Goal: Task Accomplishment & Management: Manage account settings

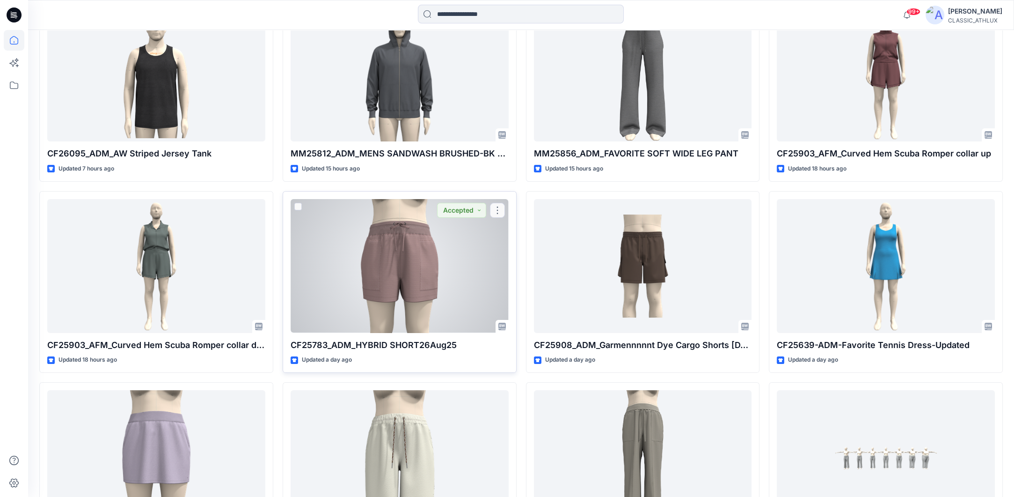
scroll to position [227, 0]
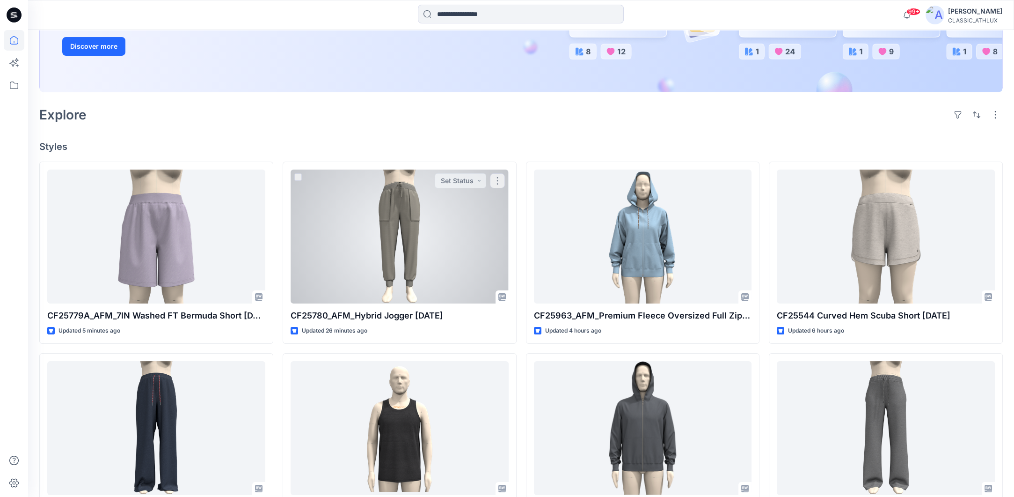
scroll to position [234, 0]
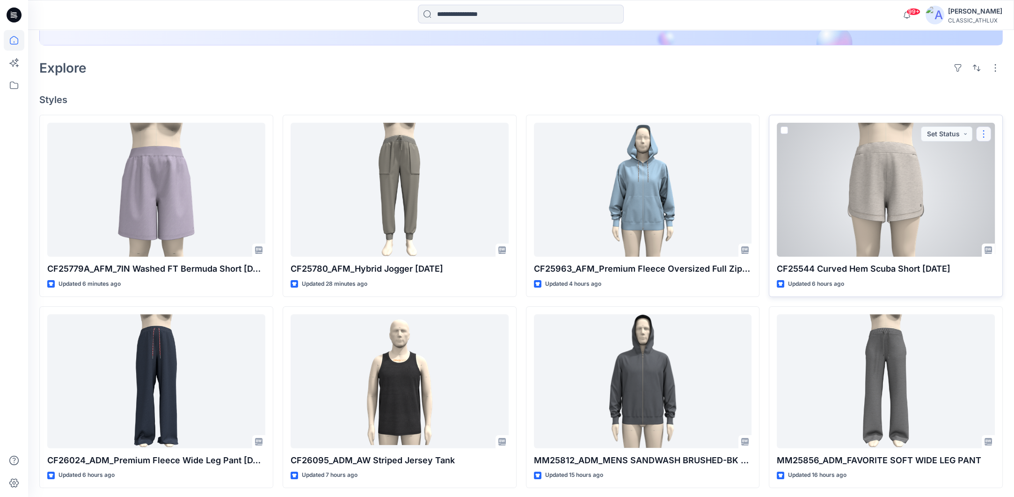
click at [981, 134] on button "button" at bounding box center [983, 133] width 15 height 15
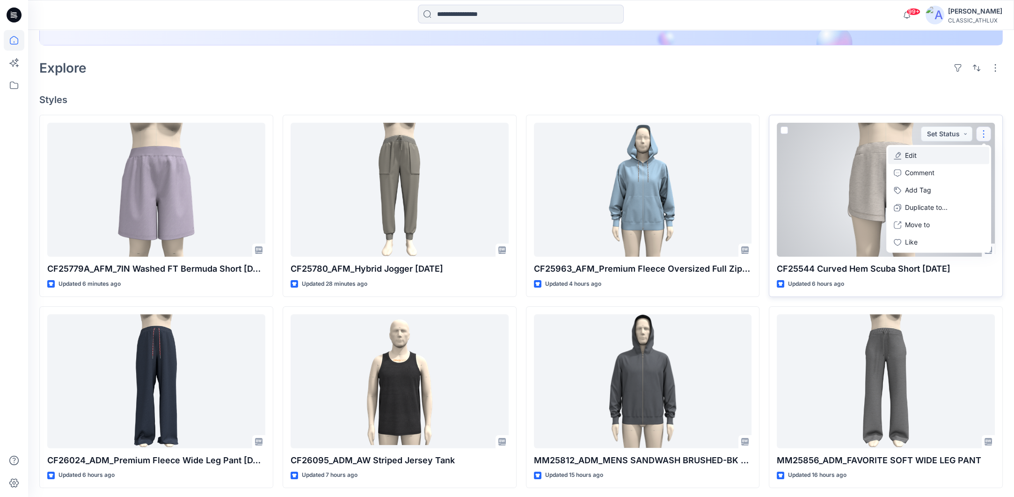
click at [907, 158] on p "Edit" at bounding box center [911, 155] width 12 height 10
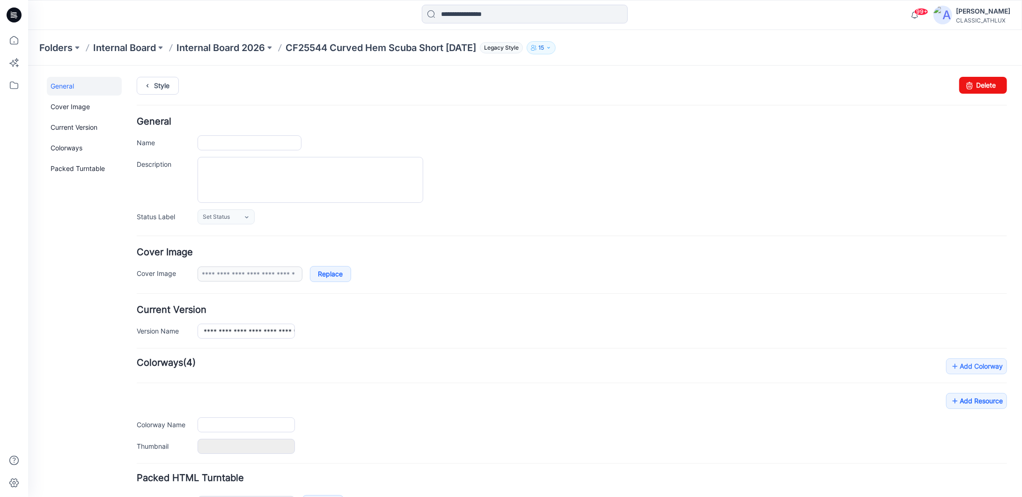
type input "**********"
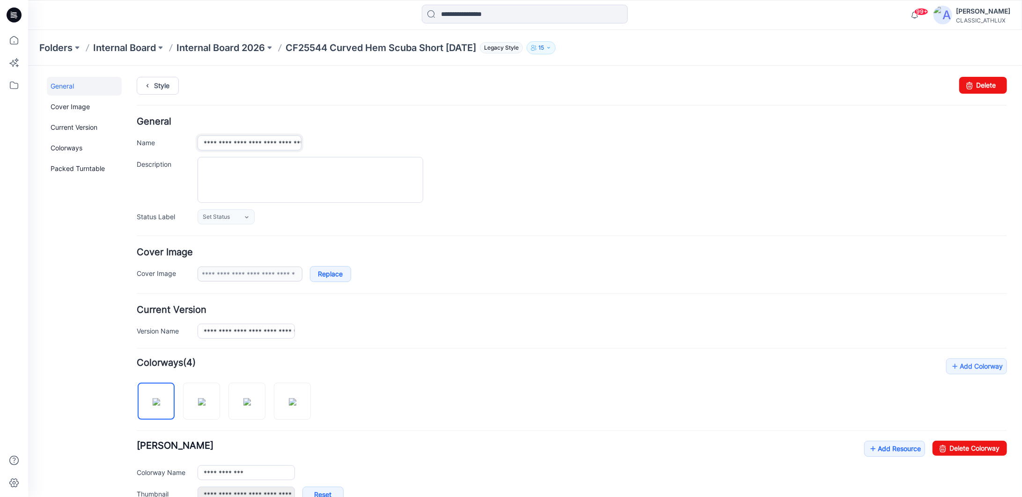
click at [232, 142] on input "**********" at bounding box center [249, 142] width 104 height 15
type input "**********"
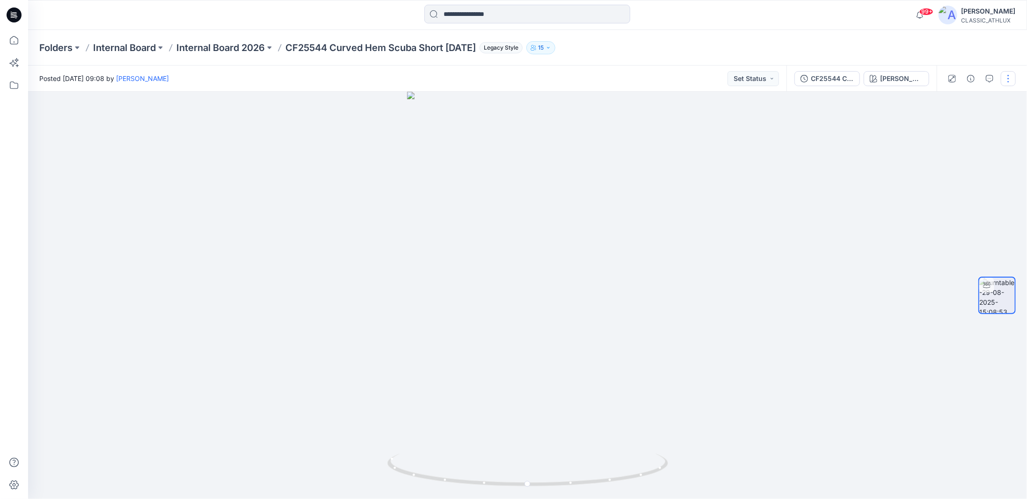
click at [1007, 78] on button "button" at bounding box center [1008, 78] width 15 height 15
click at [956, 155] on p "Duplicate to..." at bounding box center [964, 152] width 43 height 10
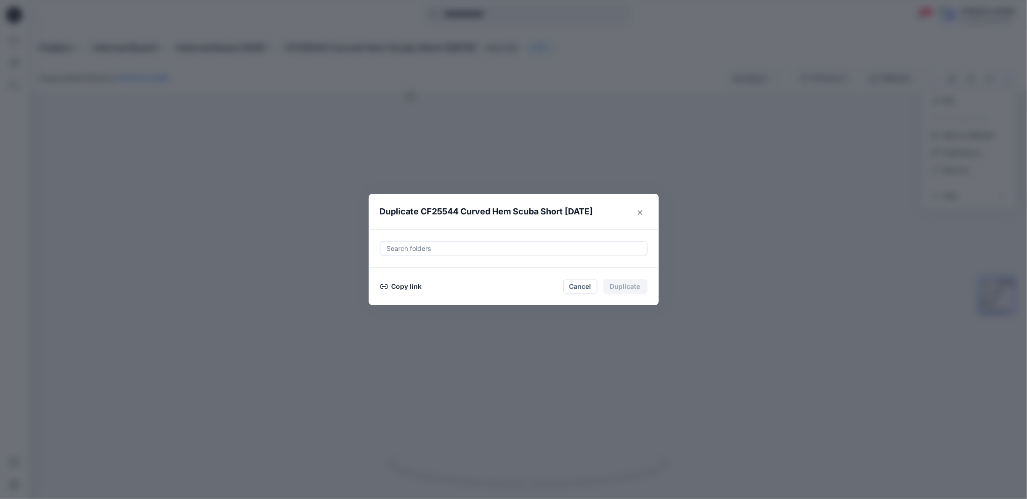
click at [399, 289] on button "Copy link" at bounding box center [401, 286] width 43 height 11
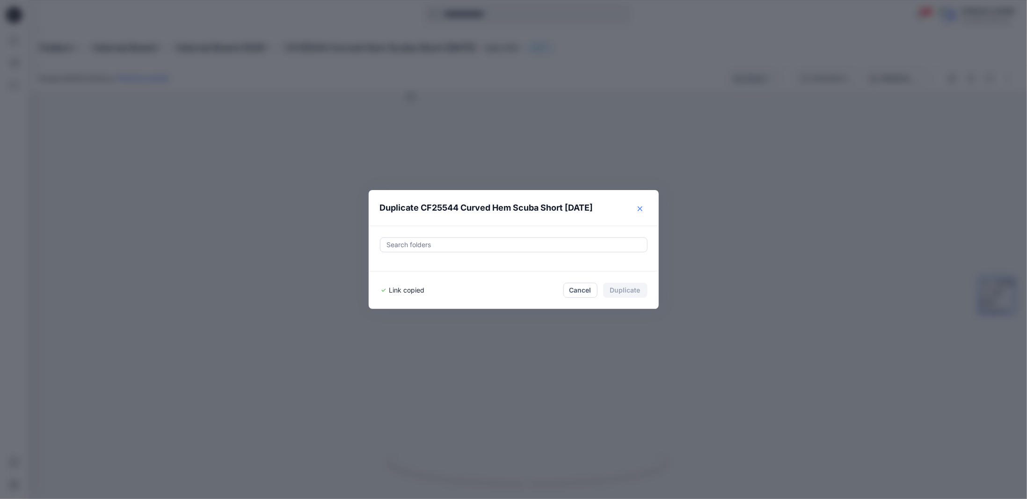
click at [642, 209] on icon "Close" at bounding box center [640, 208] width 5 height 5
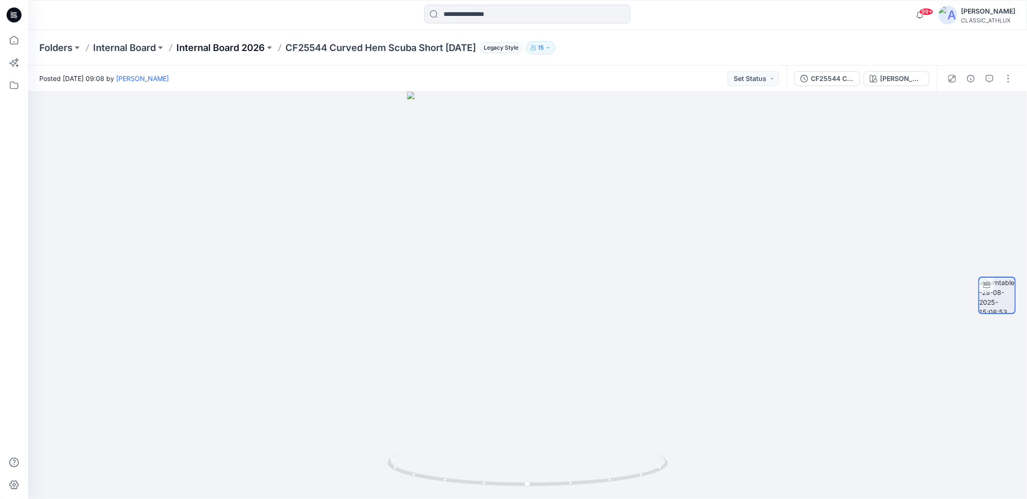
click at [233, 44] on p "Internal Board 2026" at bounding box center [220, 47] width 88 height 13
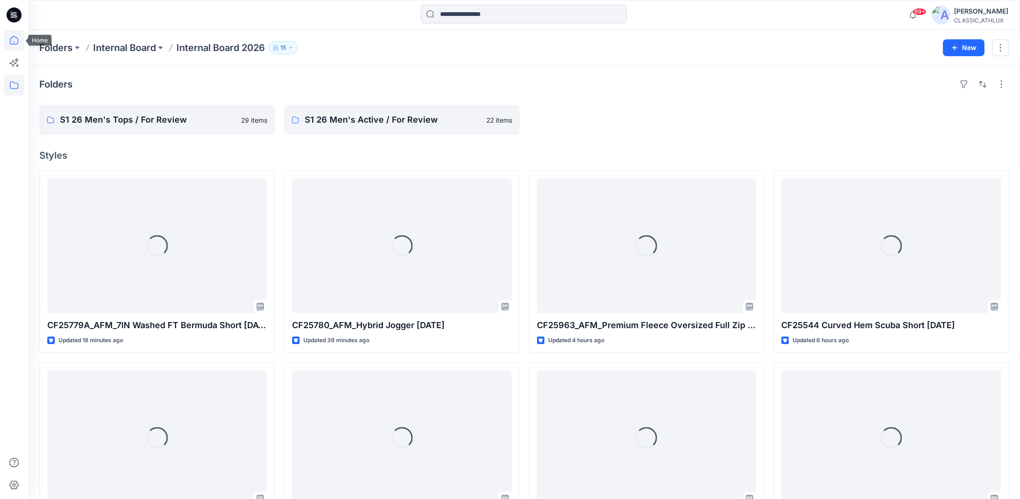
click at [10, 40] on icon at bounding box center [14, 40] width 21 height 21
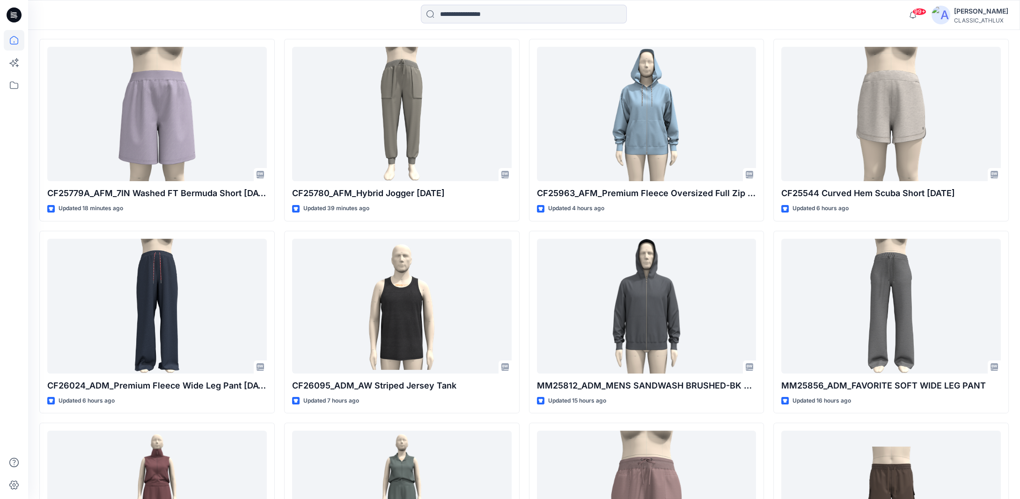
scroll to position [328, 0]
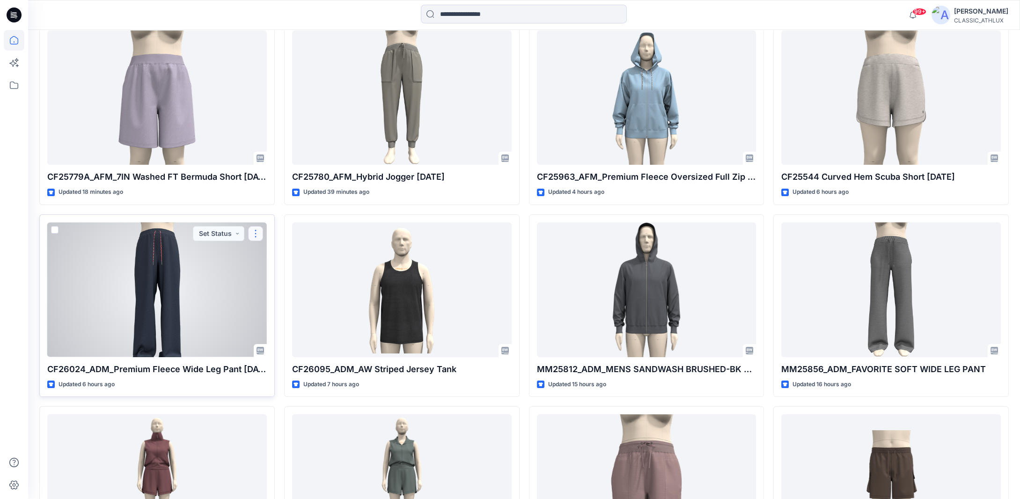
click at [258, 236] on button "button" at bounding box center [255, 233] width 15 height 15
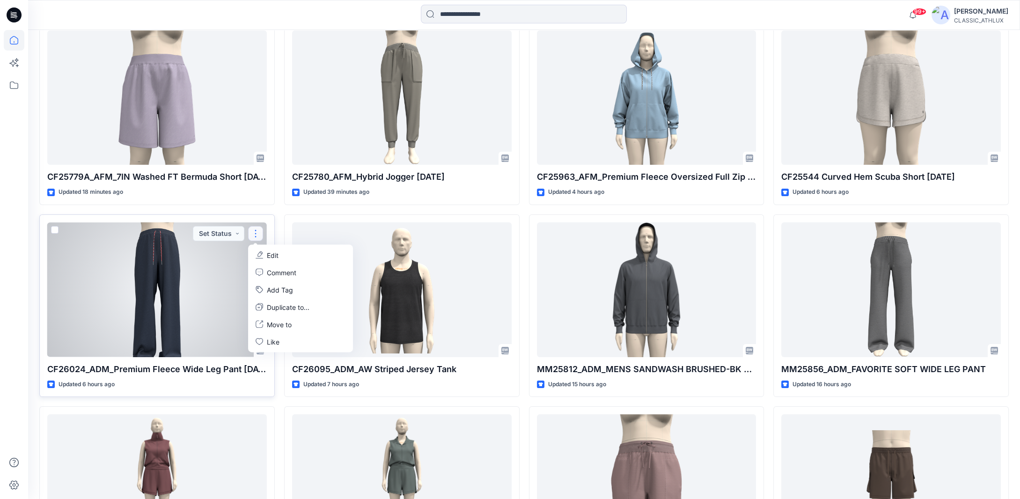
click at [265, 256] on button "Edit" at bounding box center [300, 254] width 101 height 17
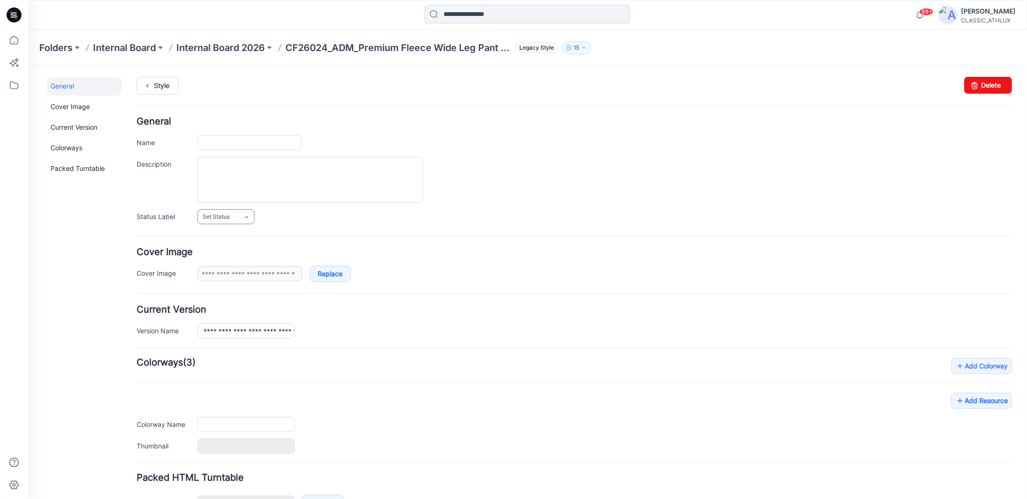
type input "**********"
type input "*********"
type input "**********"
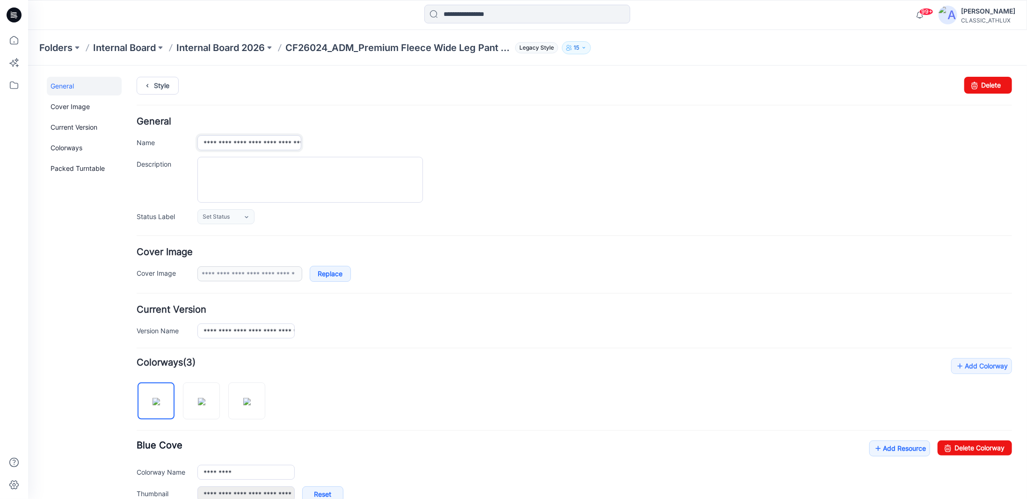
drag, startPoint x: 249, startPoint y: 142, endPoint x: 238, endPoint y: 143, distance: 11.3
click at [238, 143] on input "**********" at bounding box center [249, 142] width 104 height 15
type input "**********"
click at [164, 89] on link "Style" at bounding box center [157, 85] width 42 height 18
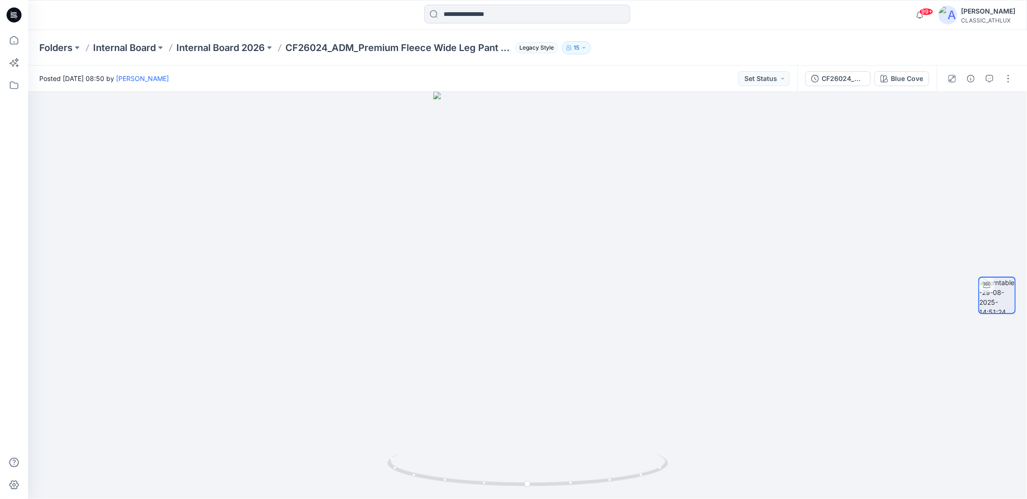
click at [999, 78] on div at bounding box center [980, 79] width 87 height 26
click at [1005, 78] on button "button" at bounding box center [1008, 78] width 15 height 15
click at [954, 158] on button "Duplicate to..." at bounding box center [969, 152] width 86 height 17
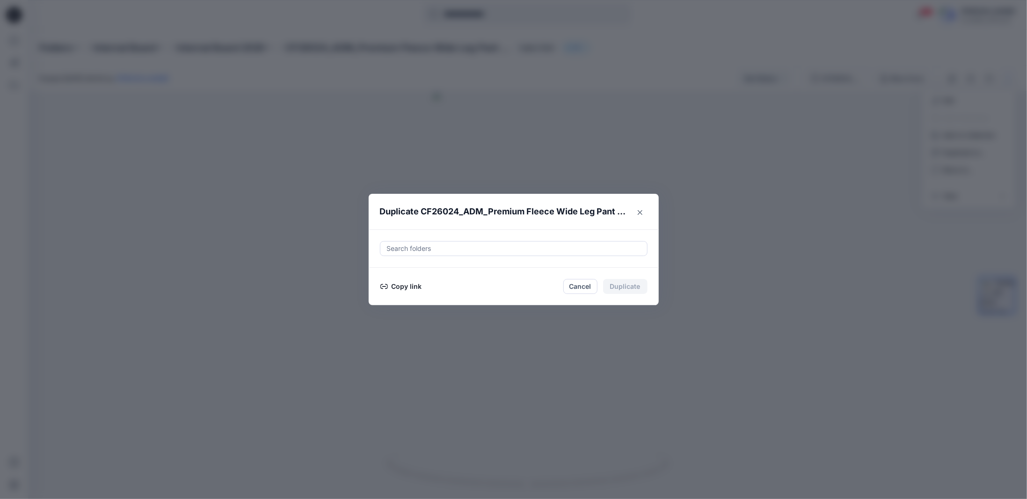
click at [391, 286] on button "Copy link" at bounding box center [401, 286] width 43 height 11
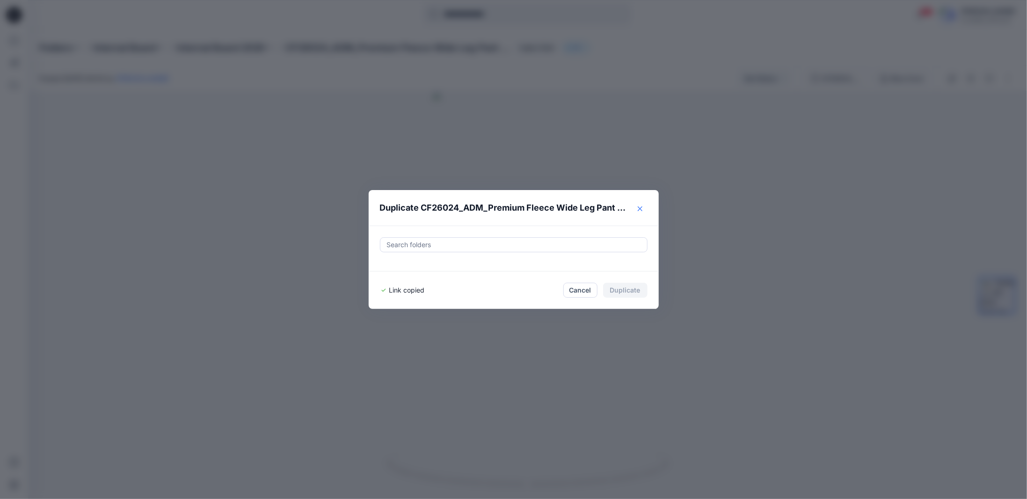
click at [640, 211] on icon "Close" at bounding box center [640, 208] width 5 height 5
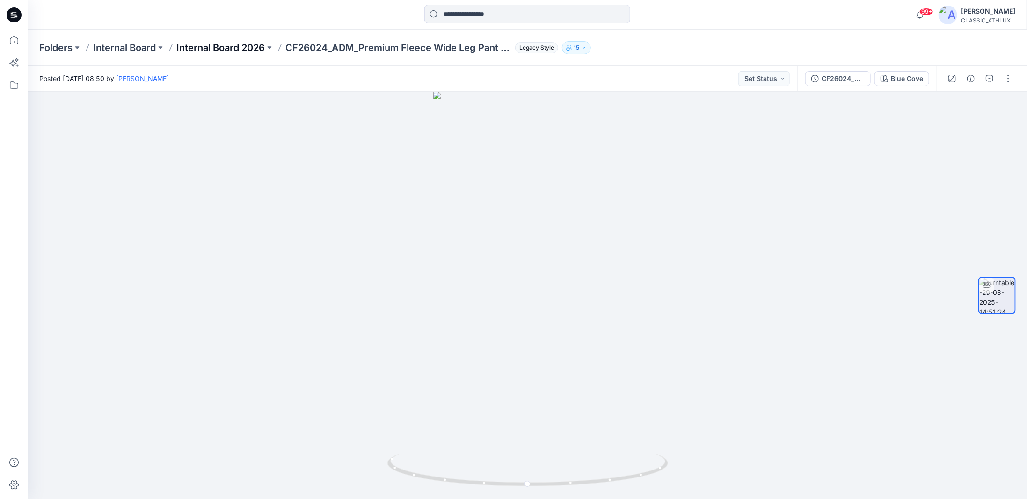
click at [233, 50] on p "Internal Board 2026" at bounding box center [220, 47] width 88 height 13
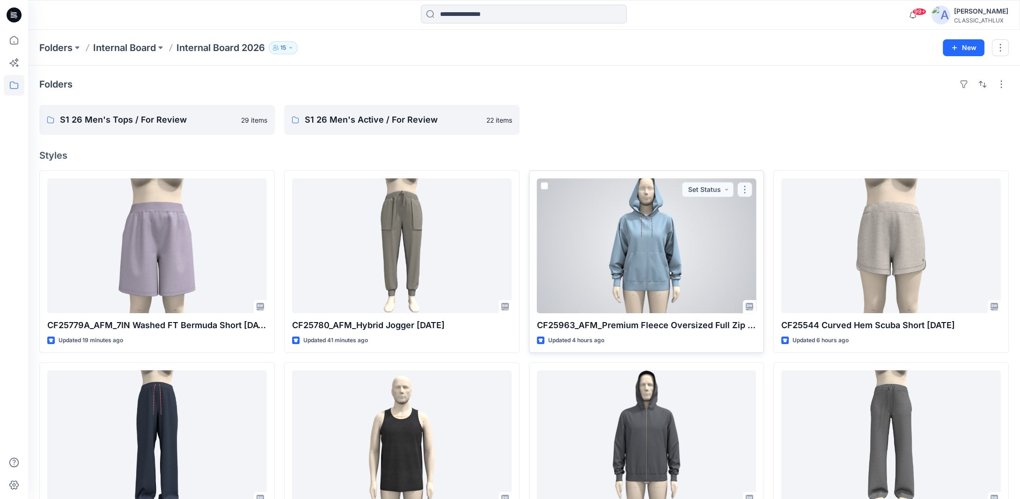
click at [749, 191] on button "button" at bounding box center [744, 189] width 15 height 15
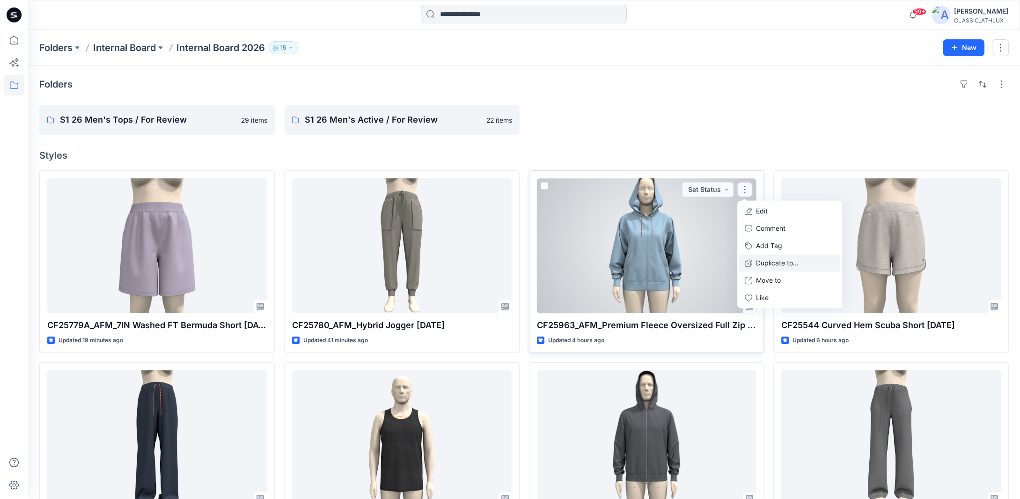
click at [762, 261] on p "Duplicate to..." at bounding box center [777, 263] width 43 height 10
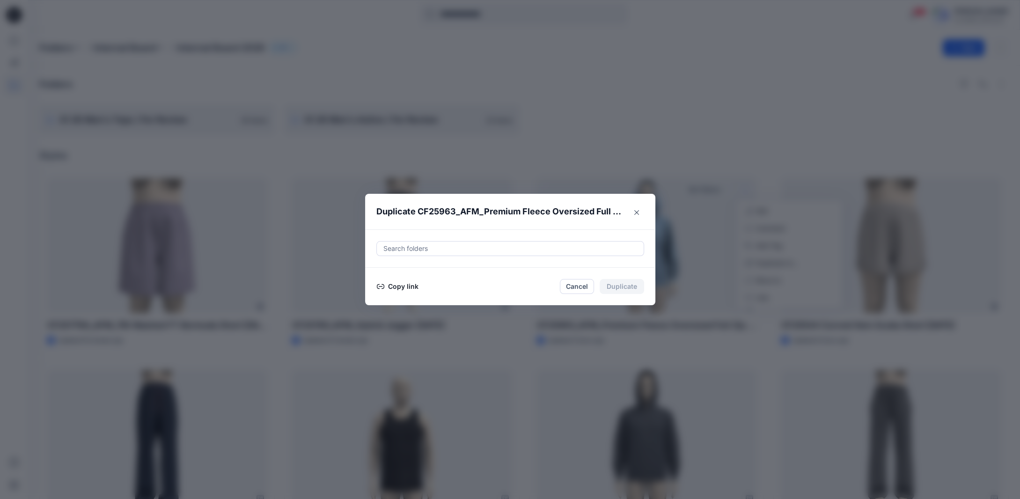
click at [411, 284] on button "Copy link" at bounding box center [397, 286] width 43 height 11
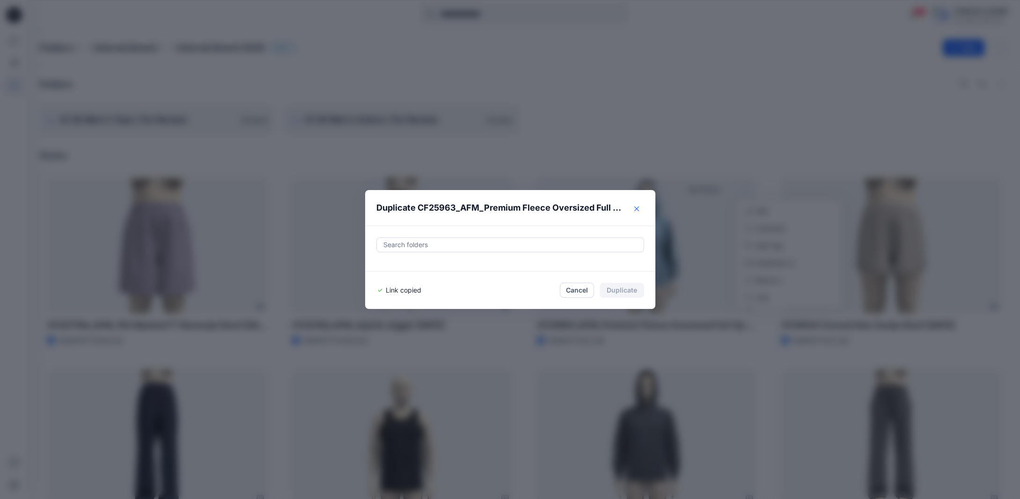
click at [638, 207] on icon "Close" at bounding box center [636, 208] width 5 height 5
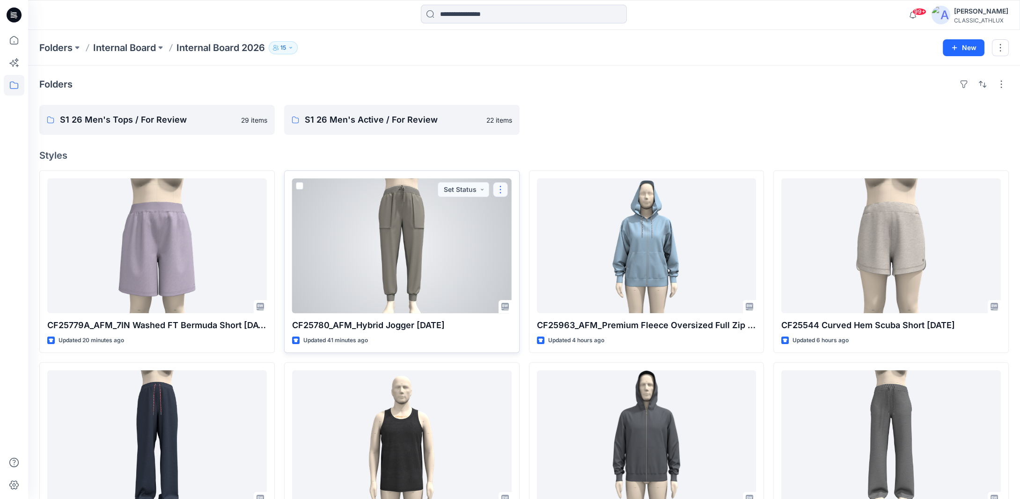
click at [501, 186] on button "button" at bounding box center [500, 189] width 15 height 15
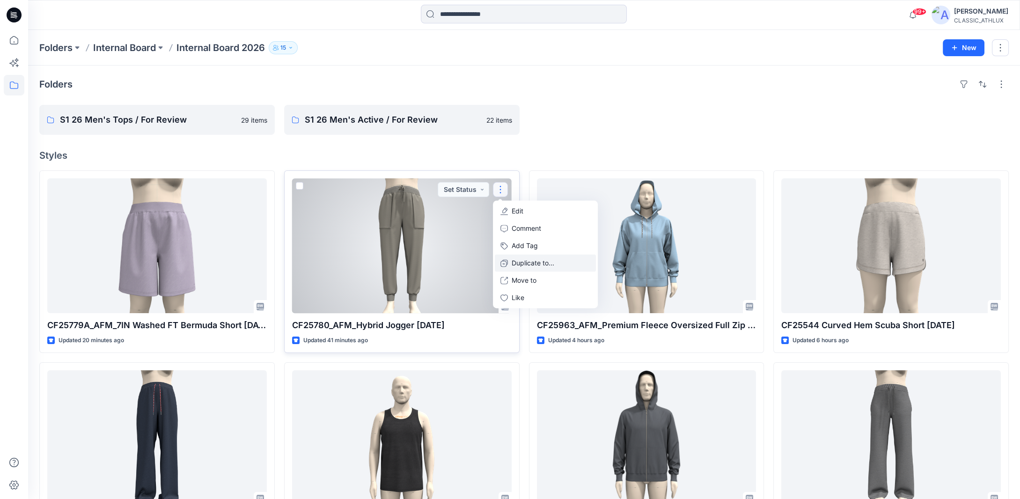
click at [505, 263] on icon "button" at bounding box center [503, 262] width 7 height 7
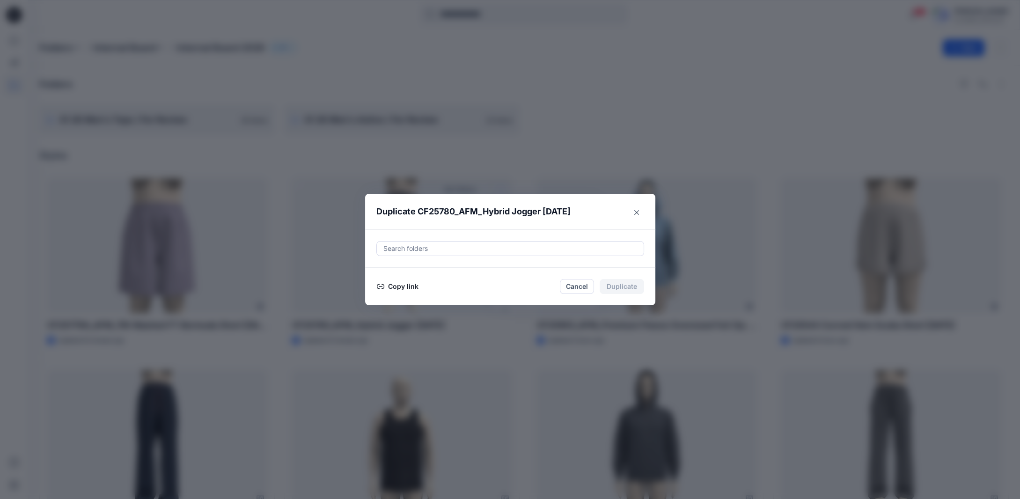
click at [412, 285] on button "Copy link" at bounding box center [397, 286] width 43 height 11
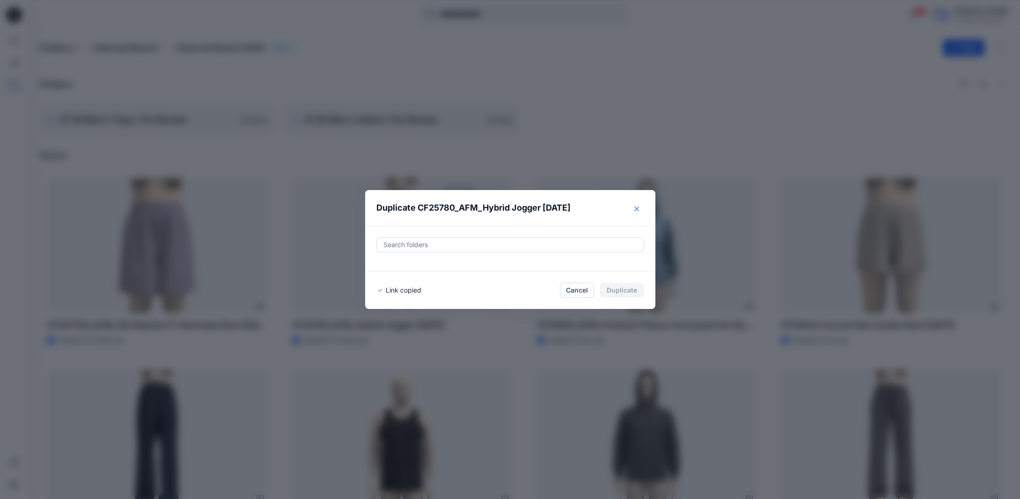
click at [644, 210] on button "Close" at bounding box center [636, 208] width 15 height 15
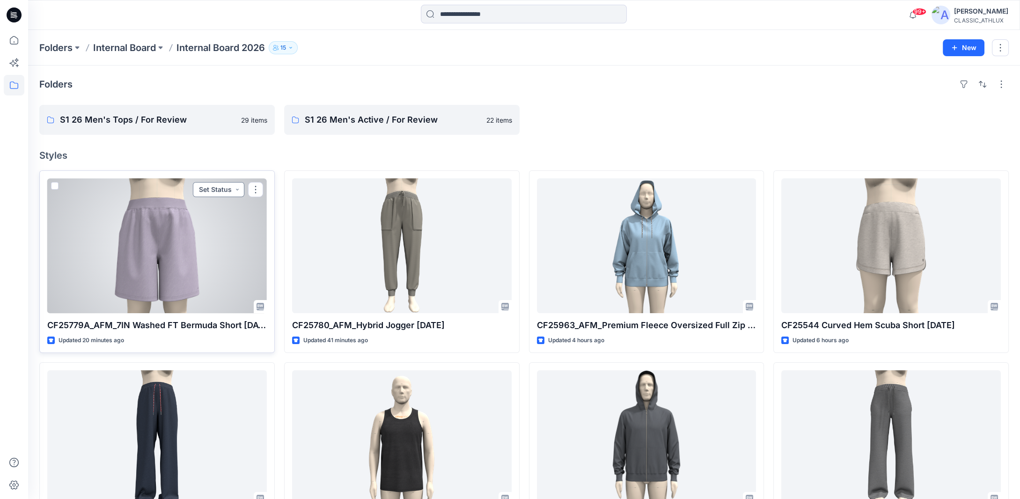
click at [236, 189] on button "Set Status" at bounding box center [218, 189] width 51 height 15
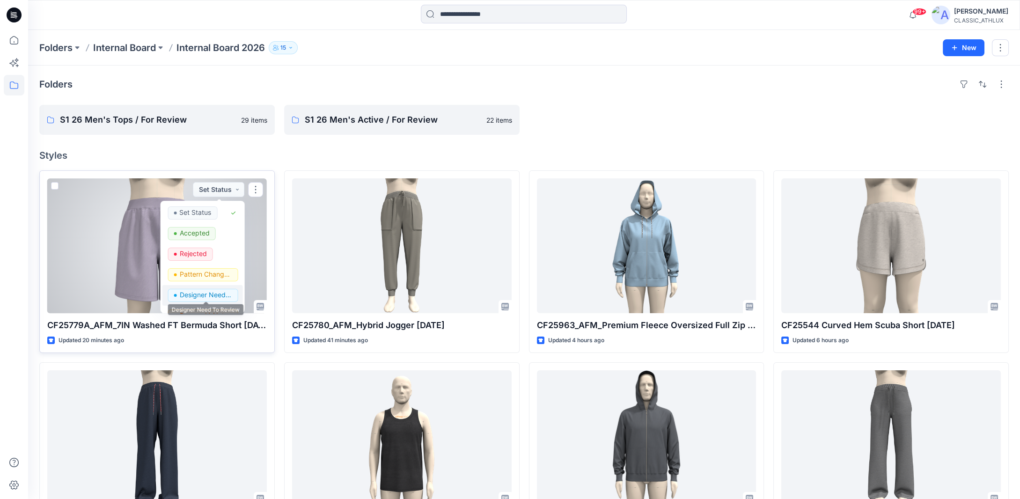
click at [184, 297] on p "Designer Need To Review" at bounding box center [205, 295] width 52 height 12
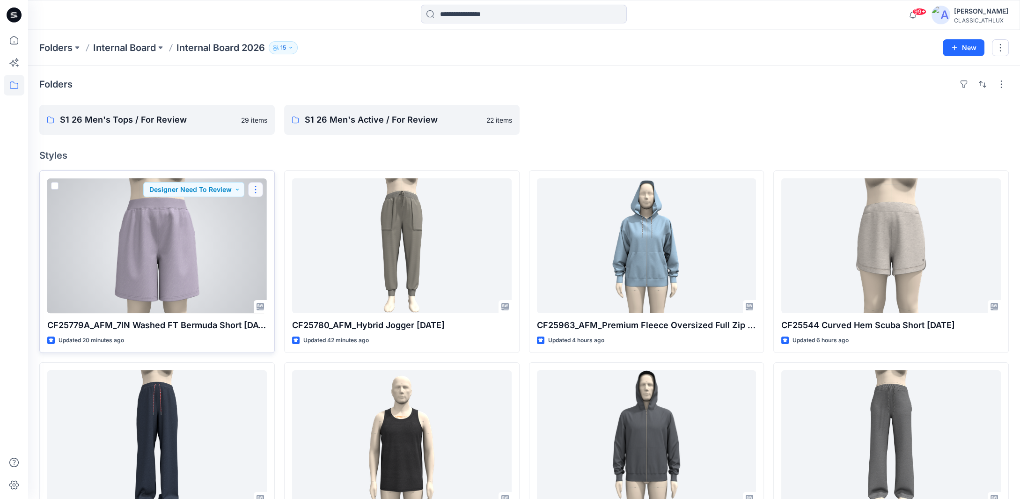
click at [256, 194] on button "button" at bounding box center [255, 189] width 15 height 15
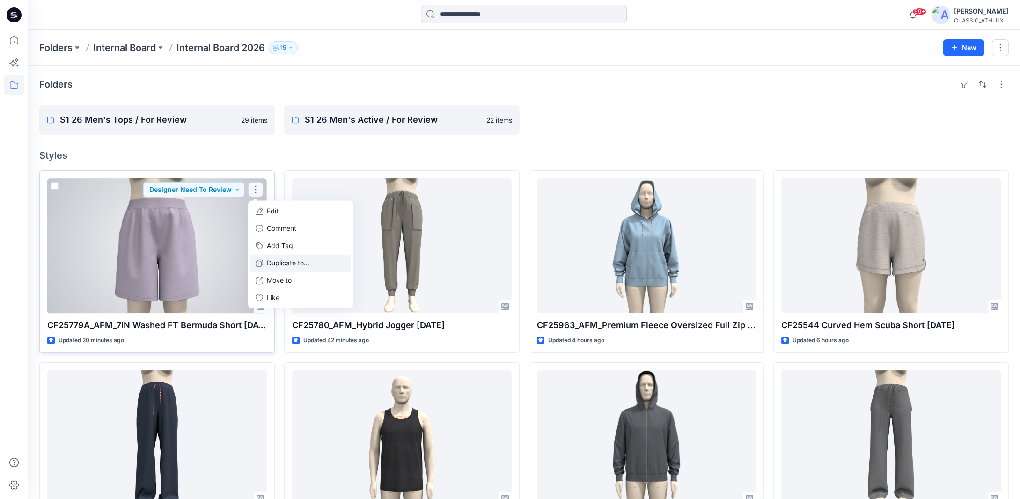
click at [264, 262] on button "Duplicate to..." at bounding box center [300, 262] width 101 height 17
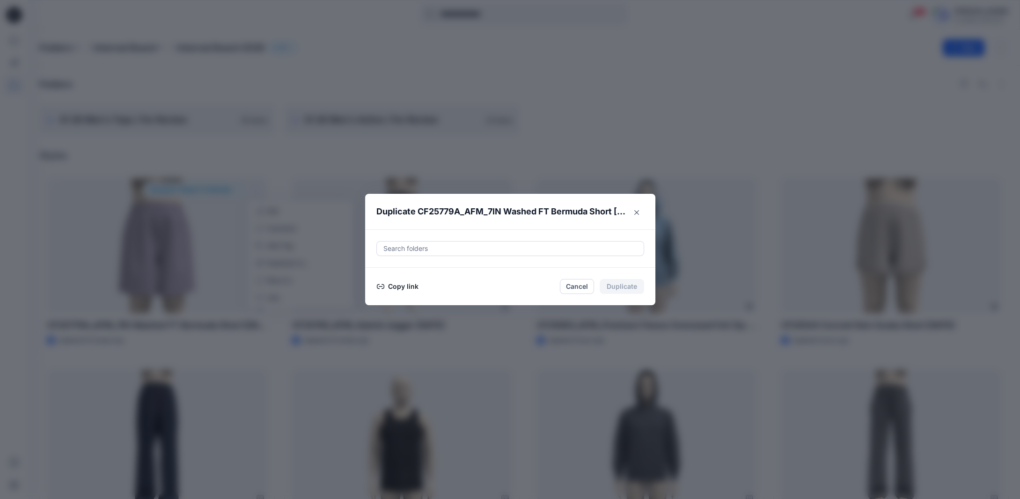
click at [407, 290] on button "Copy link" at bounding box center [397, 286] width 43 height 11
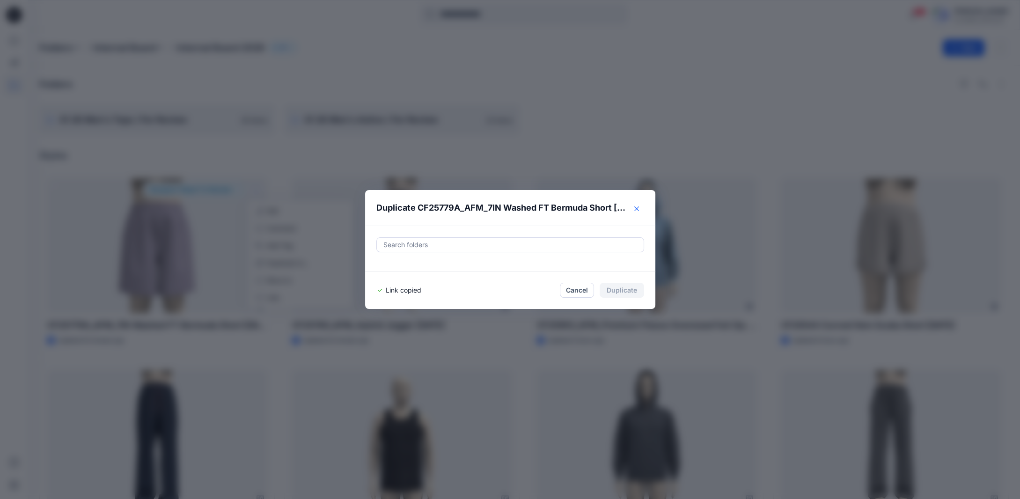
click at [640, 214] on button "Close" at bounding box center [636, 208] width 15 height 15
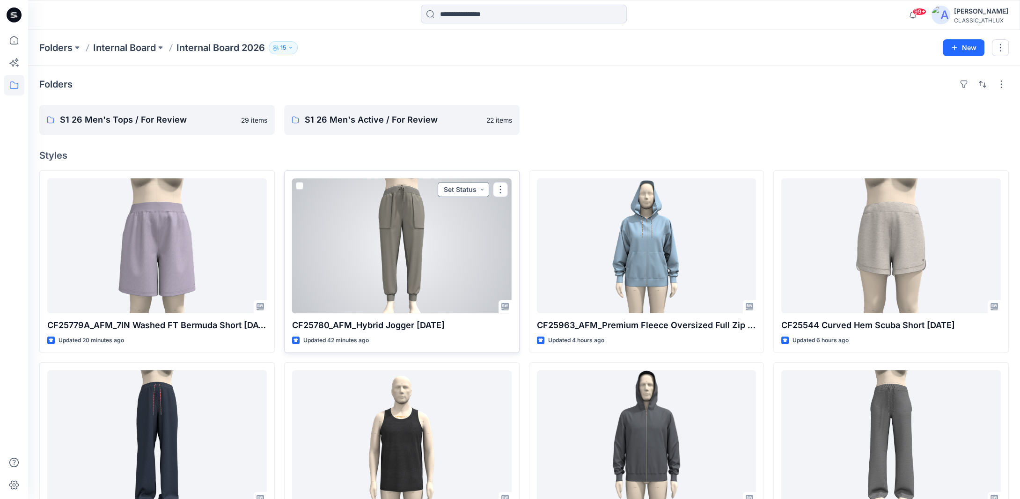
click at [480, 187] on button "Set Status" at bounding box center [463, 189] width 51 height 15
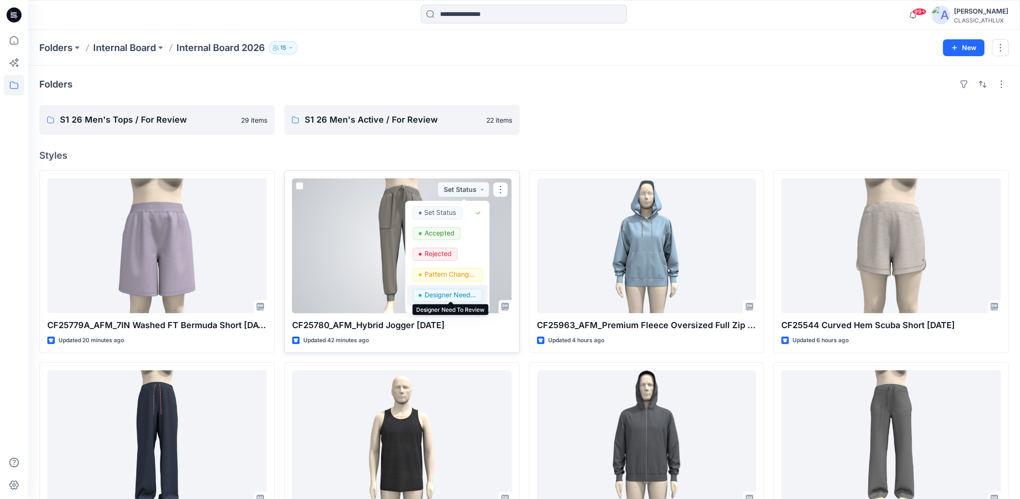
click at [434, 293] on p "Designer Need To Review" at bounding box center [450, 295] width 52 height 12
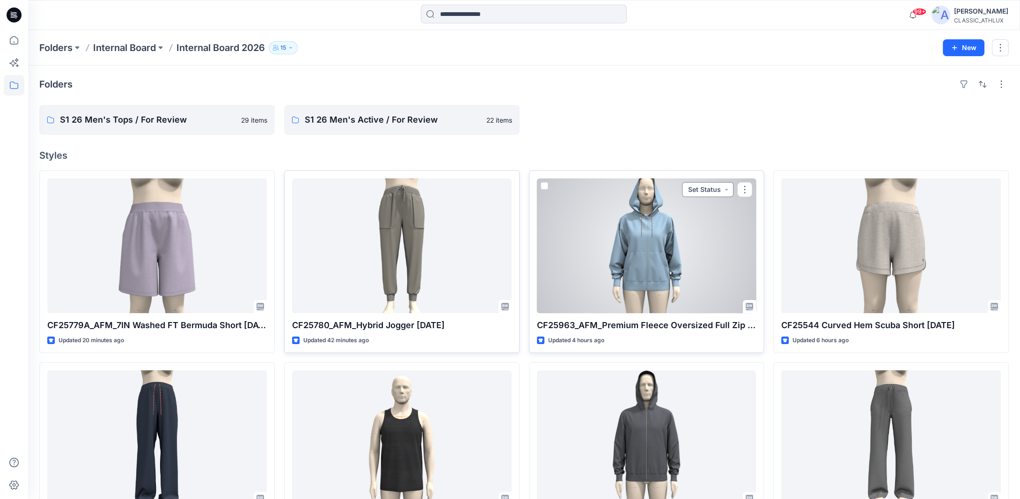
click at [727, 191] on button "Set Status" at bounding box center [707, 189] width 51 height 15
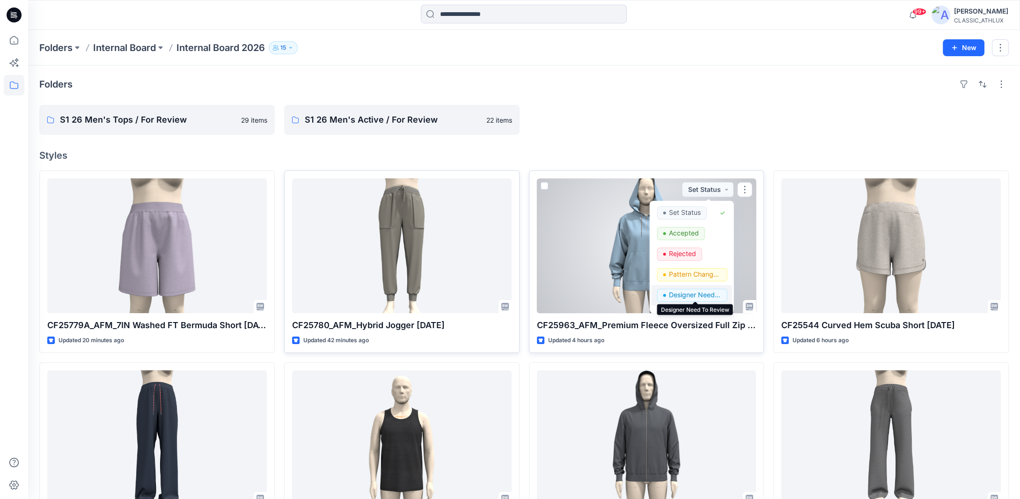
click at [692, 293] on p "Designer Need To Review" at bounding box center [695, 295] width 52 height 12
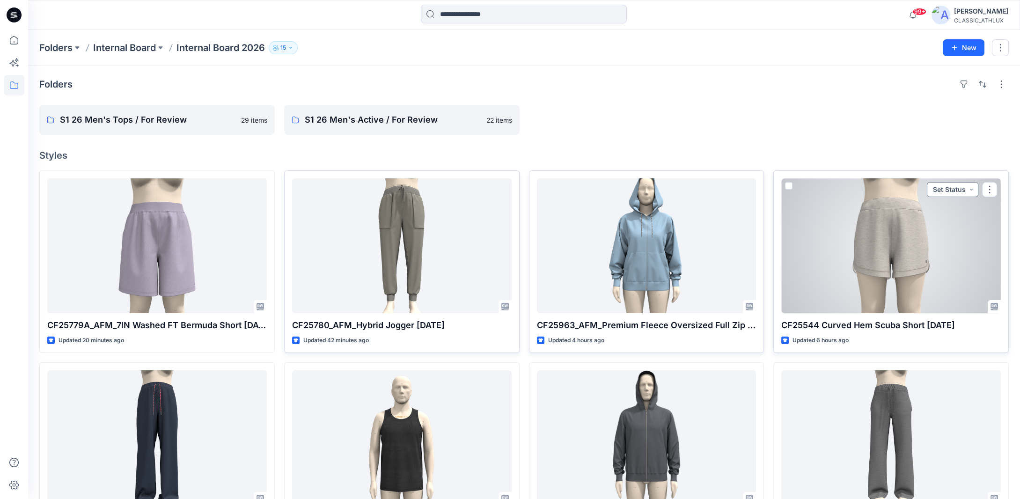
click at [972, 189] on button "Set Status" at bounding box center [952, 189] width 51 height 15
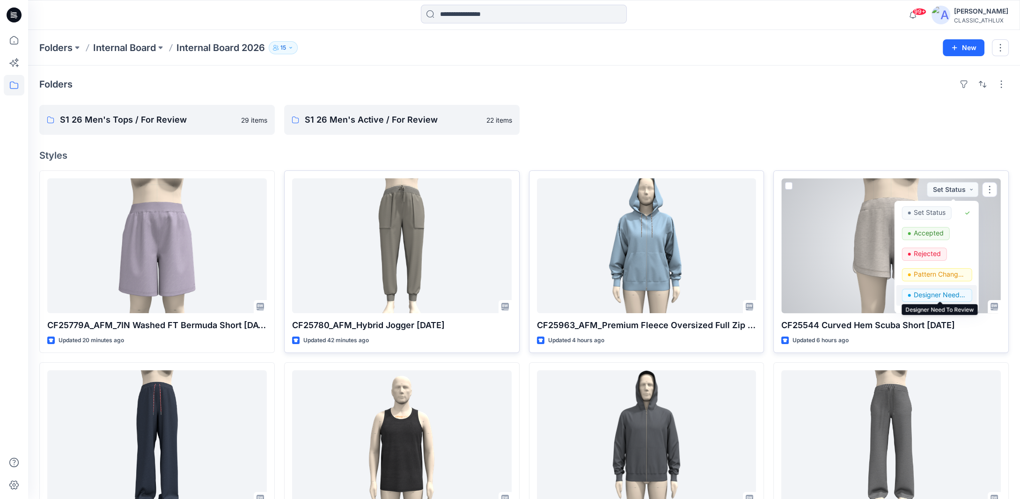
click at [946, 293] on p "Designer Need To Review" at bounding box center [940, 295] width 52 height 12
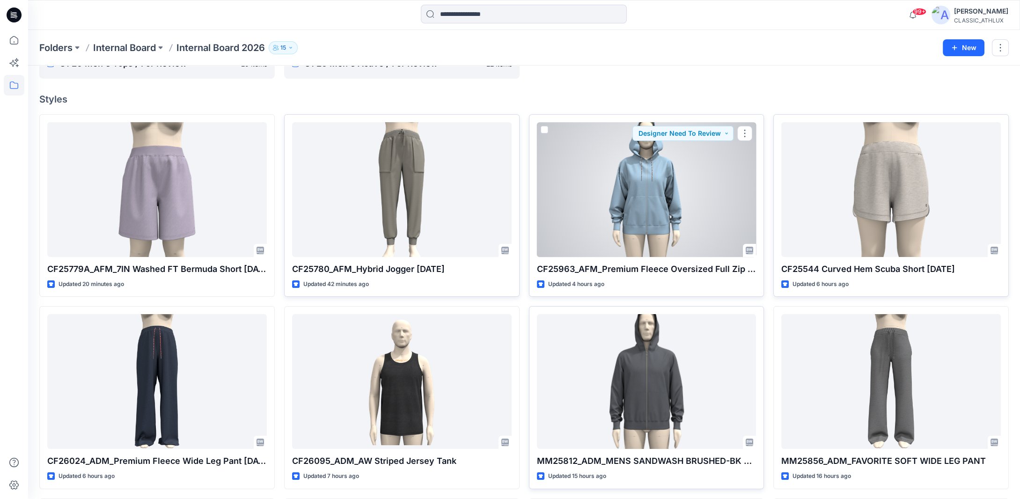
scroll to position [234, 0]
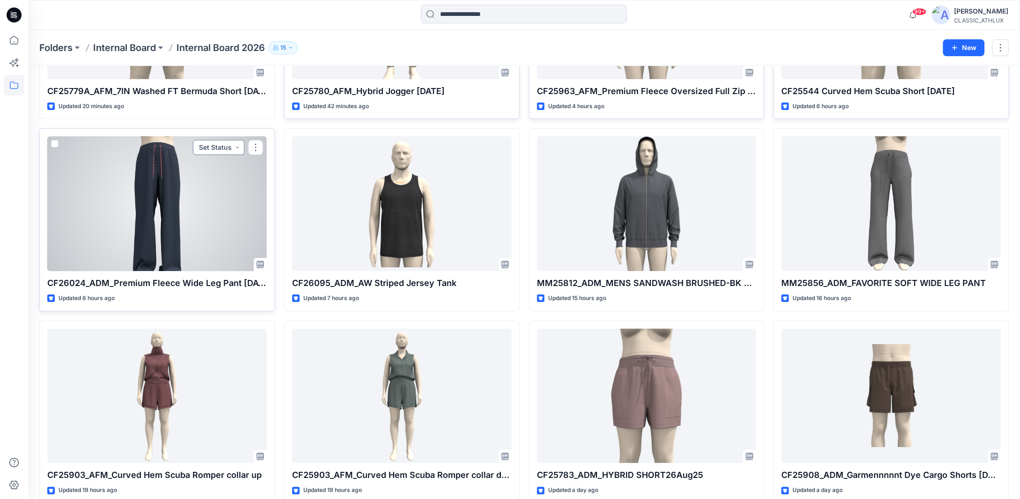
click at [232, 146] on button "Set Status" at bounding box center [218, 147] width 51 height 15
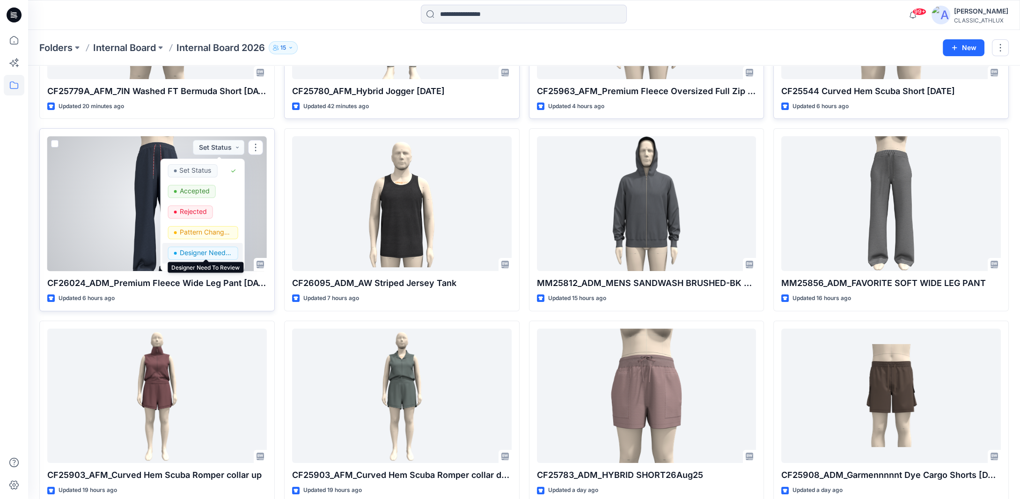
click at [196, 255] on p "Designer Need To Review" at bounding box center [205, 253] width 52 height 12
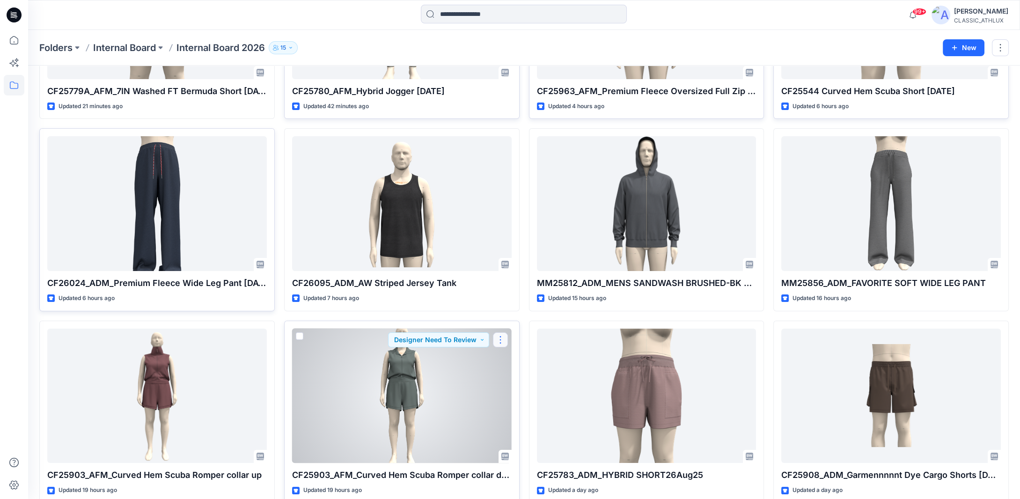
click at [500, 343] on button "button" at bounding box center [500, 339] width 15 height 15
click at [499, 340] on button "button" at bounding box center [500, 339] width 15 height 15
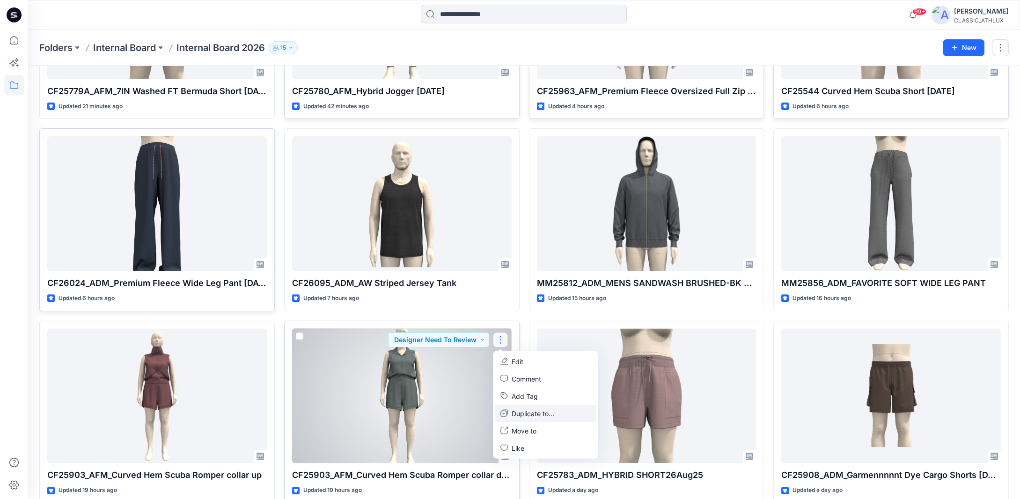
click at [510, 413] on button "Duplicate to..." at bounding box center [545, 412] width 101 height 17
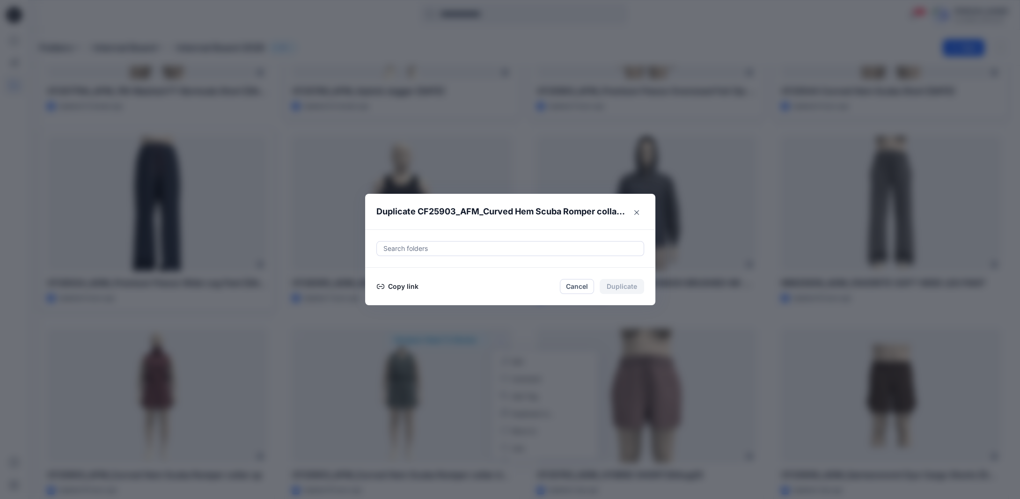
click at [398, 285] on button "Copy link" at bounding box center [397, 286] width 43 height 11
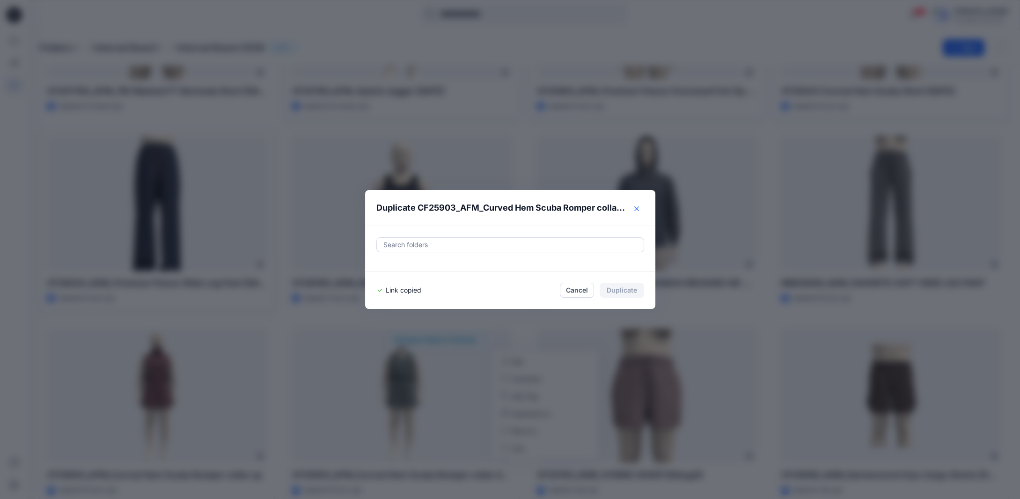
click at [639, 210] on icon "Close" at bounding box center [636, 208] width 5 height 5
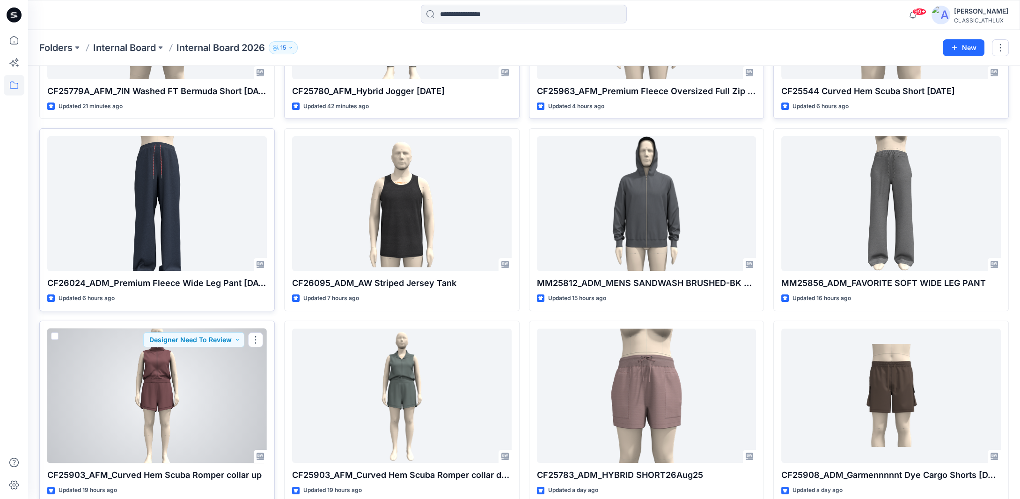
click at [164, 412] on div at bounding box center [156, 396] width 219 height 135
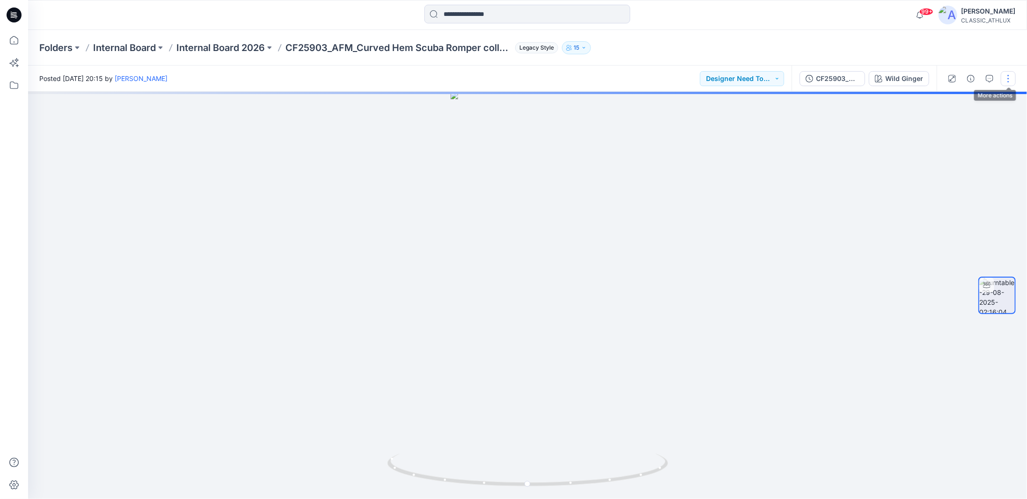
click at [1004, 80] on button "button" at bounding box center [1008, 78] width 15 height 15
click at [942, 152] on button "Duplicate to..." at bounding box center [969, 152] width 86 height 17
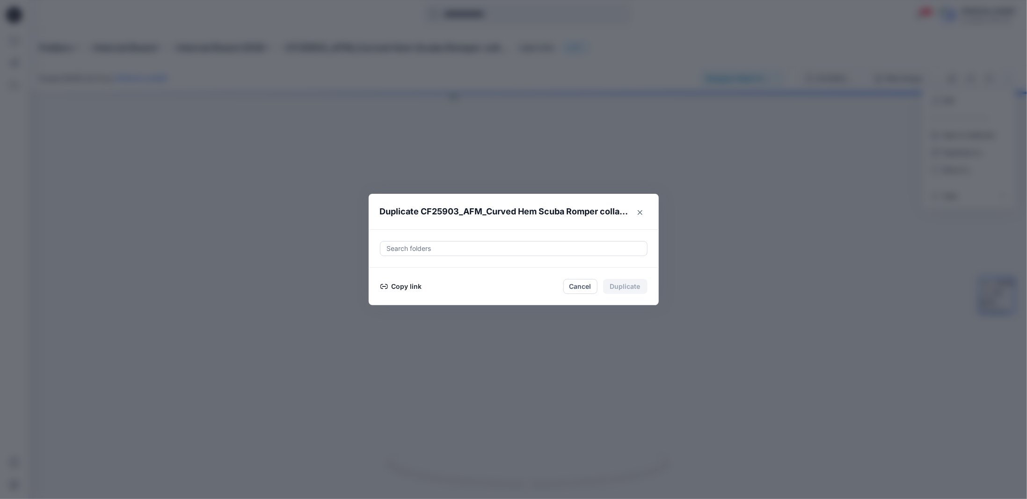
click at [392, 285] on button "Copy link" at bounding box center [401, 286] width 43 height 11
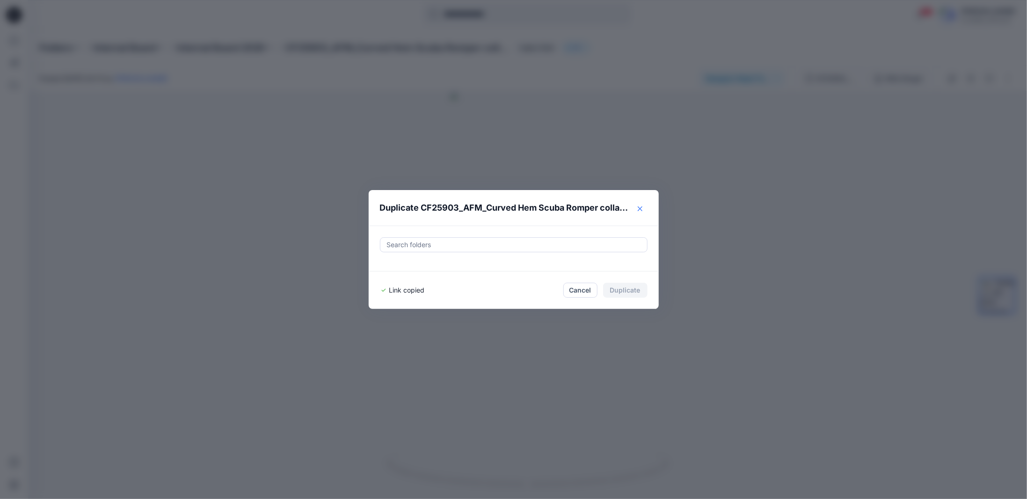
click at [638, 211] on icon "Close" at bounding box center [640, 208] width 5 height 5
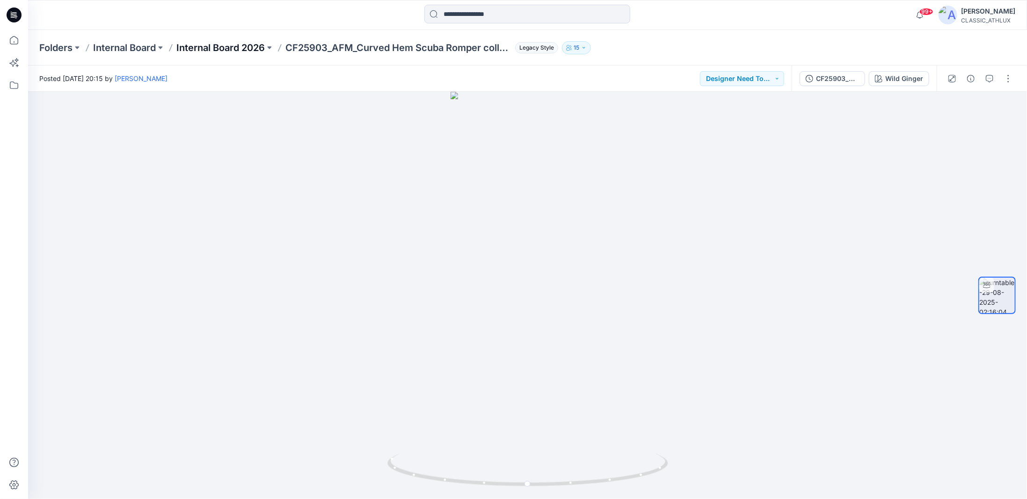
click at [218, 49] on p "Internal Board 2026" at bounding box center [220, 47] width 88 height 13
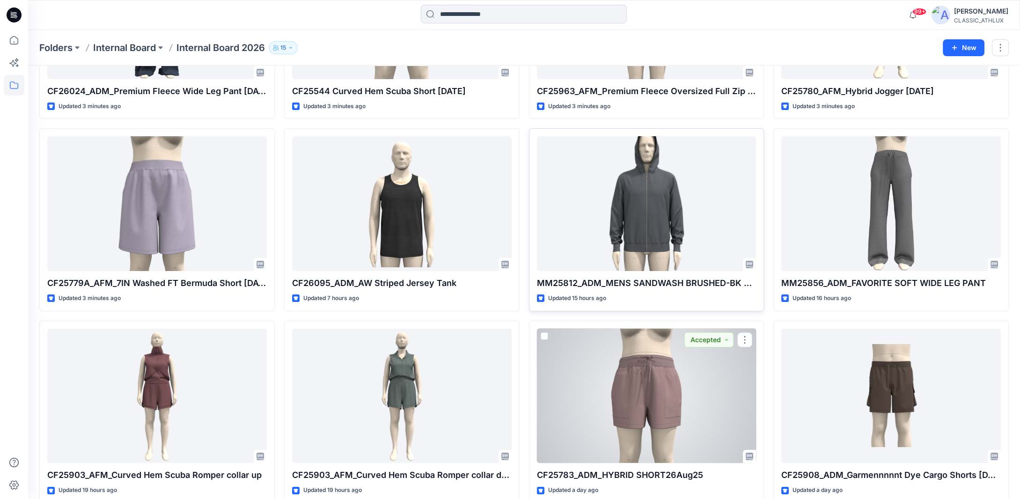
scroll to position [281, 0]
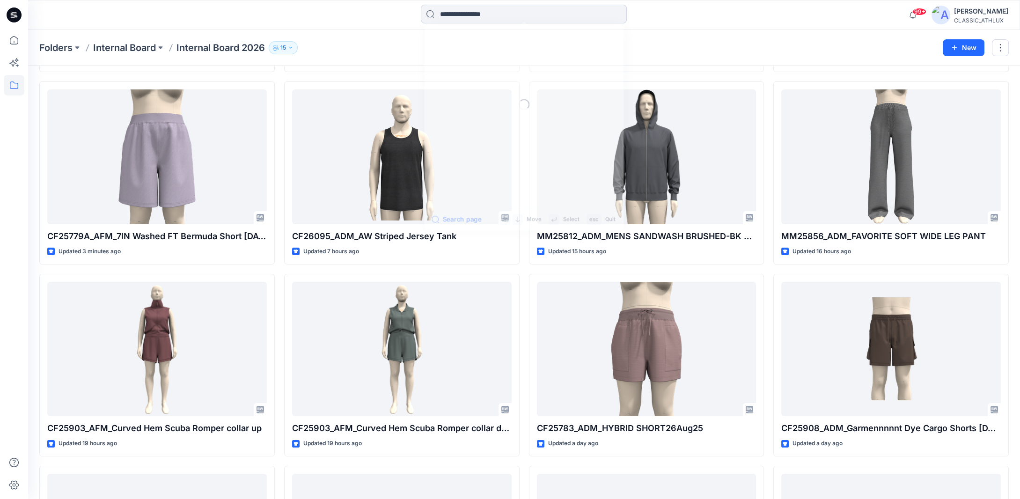
click at [448, 15] on input at bounding box center [524, 14] width 206 height 19
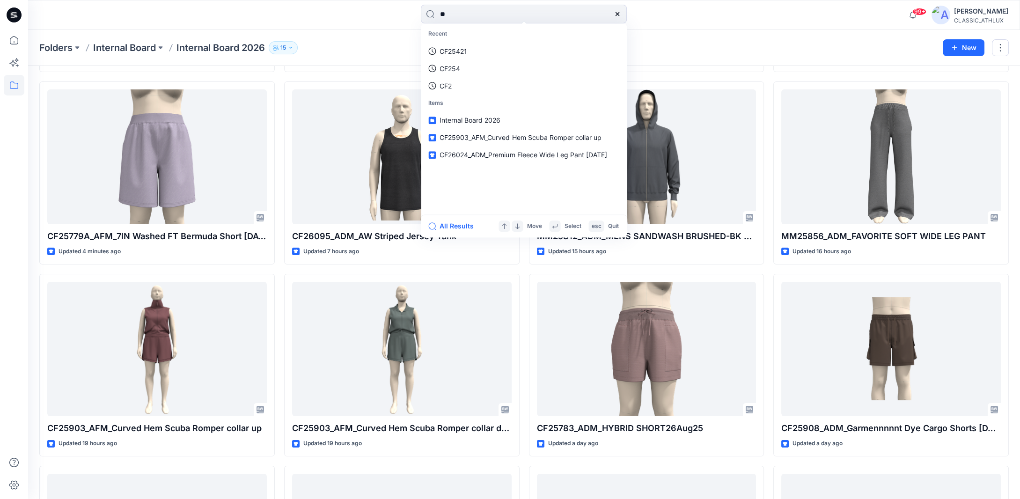
type input "**"
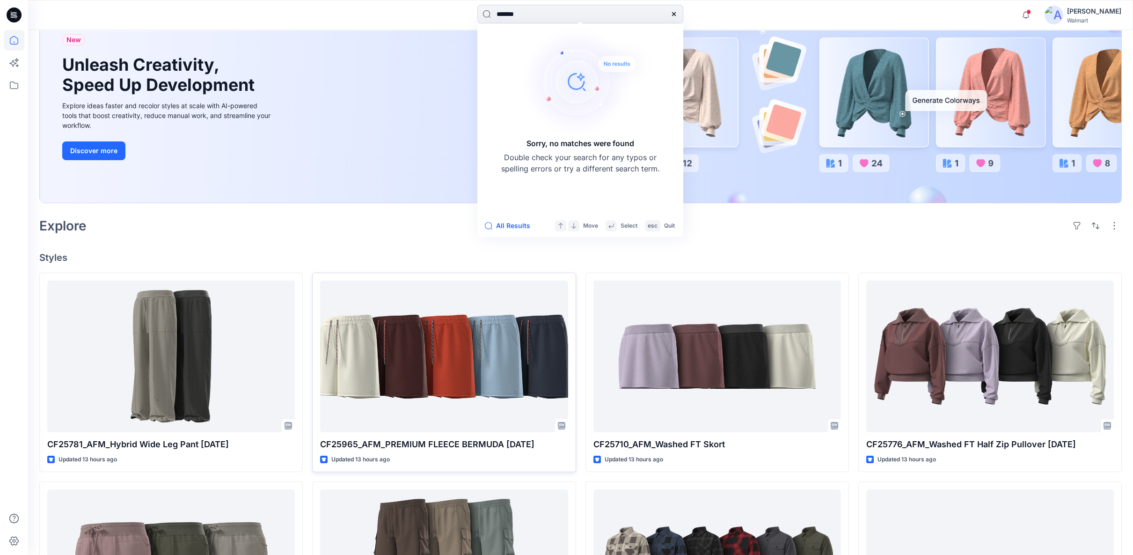
scroll to position [104, 0]
